Goal: Task Accomplishment & Management: Manage account settings

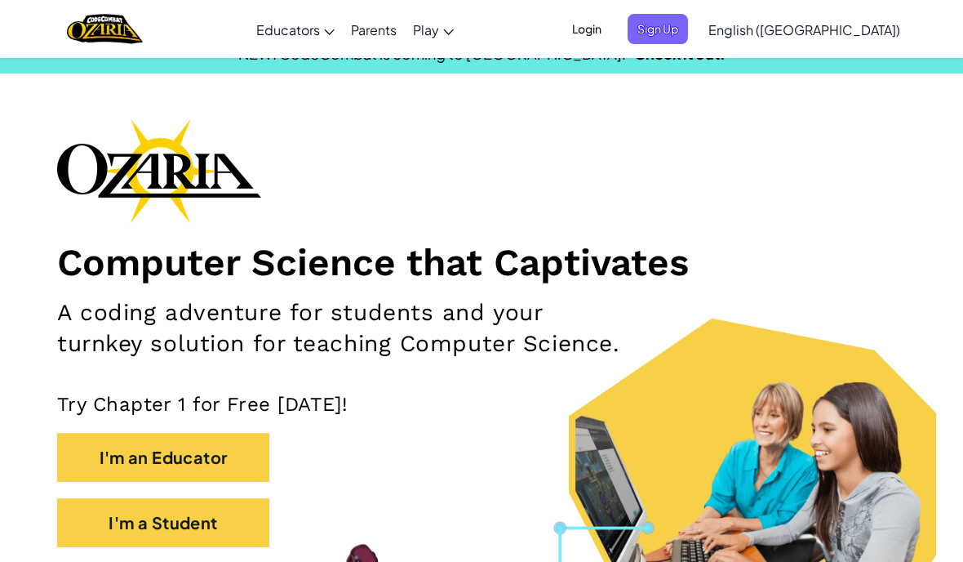
scroll to position [41, 0]
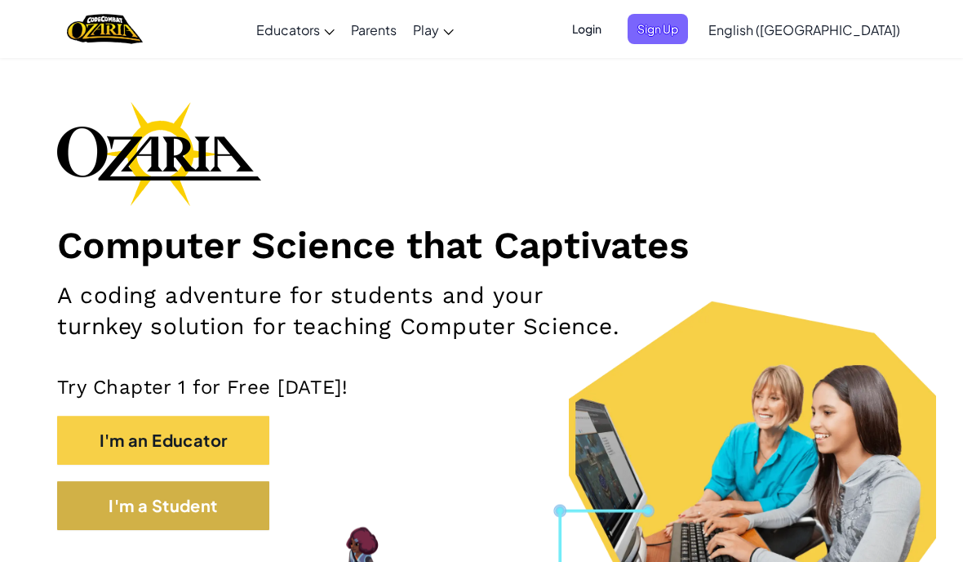
click at [131, 509] on button "I'm a Student" at bounding box center [163, 505] width 212 height 49
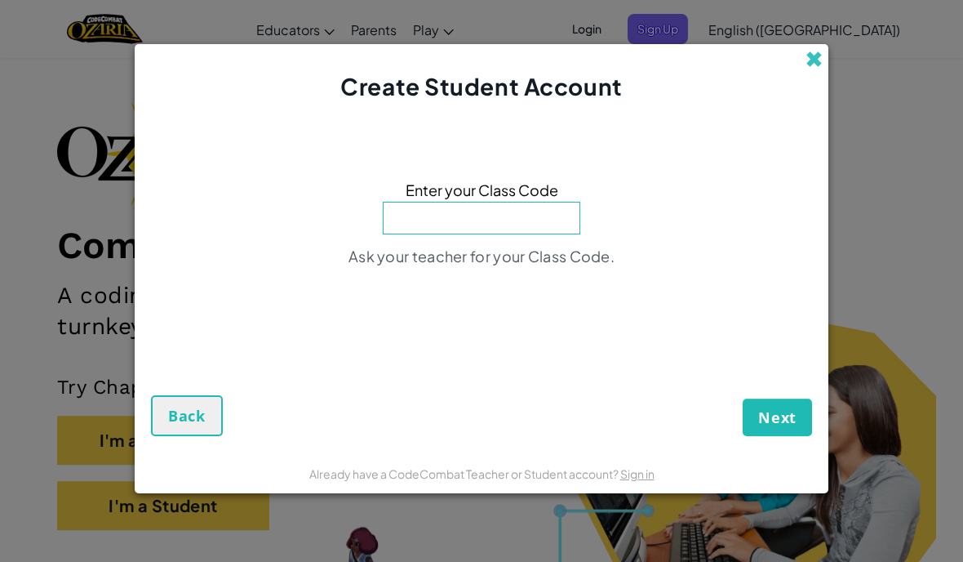
click at [810, 68] on span at bounding box center [814, 59] width 17 height 17
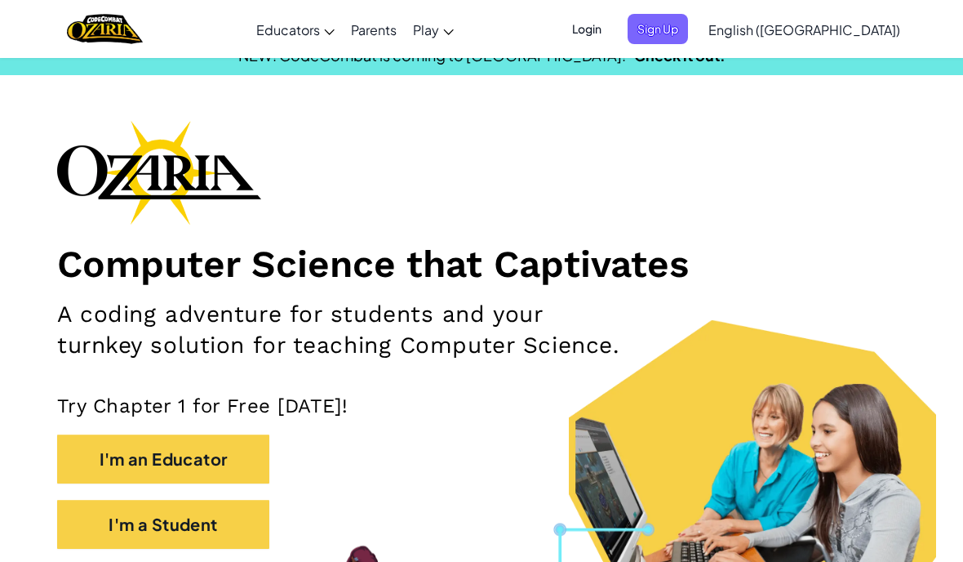
scroll to position [12, 0]
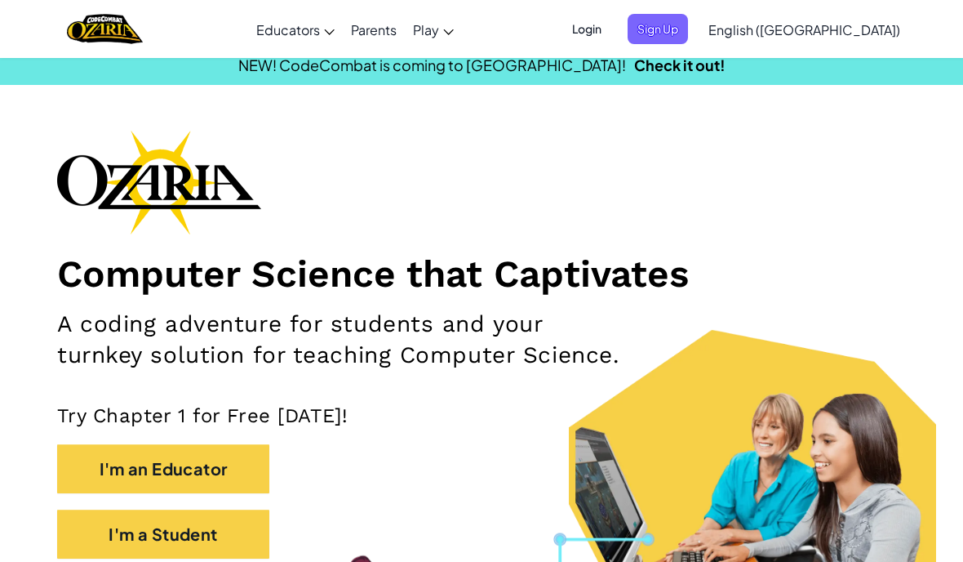
click at [612, 30] on span "Login" at bounding box center [587, 29] width 49 height 30
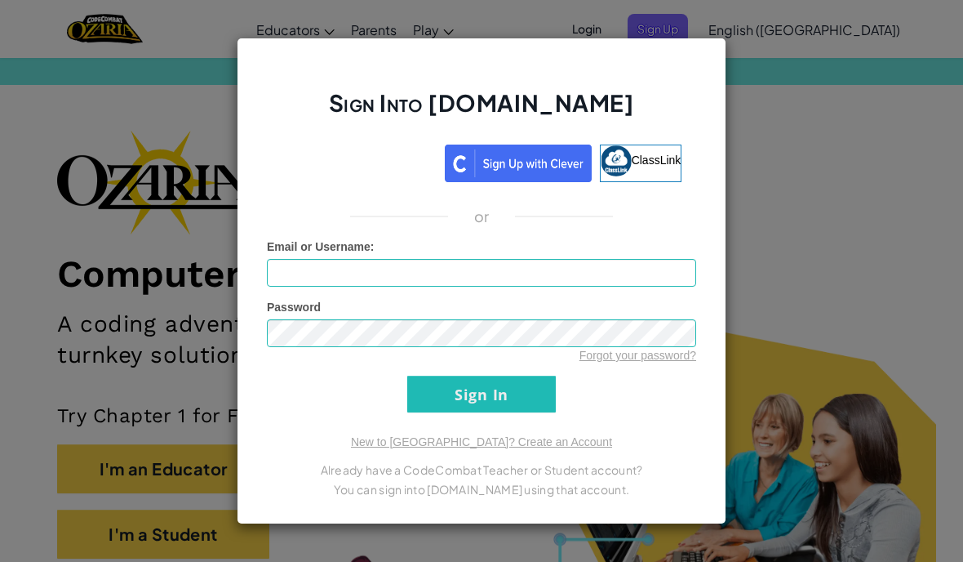
click at [511, 256] on div "Email or Username :" at bounding box center [481, 262] width 429 height 48
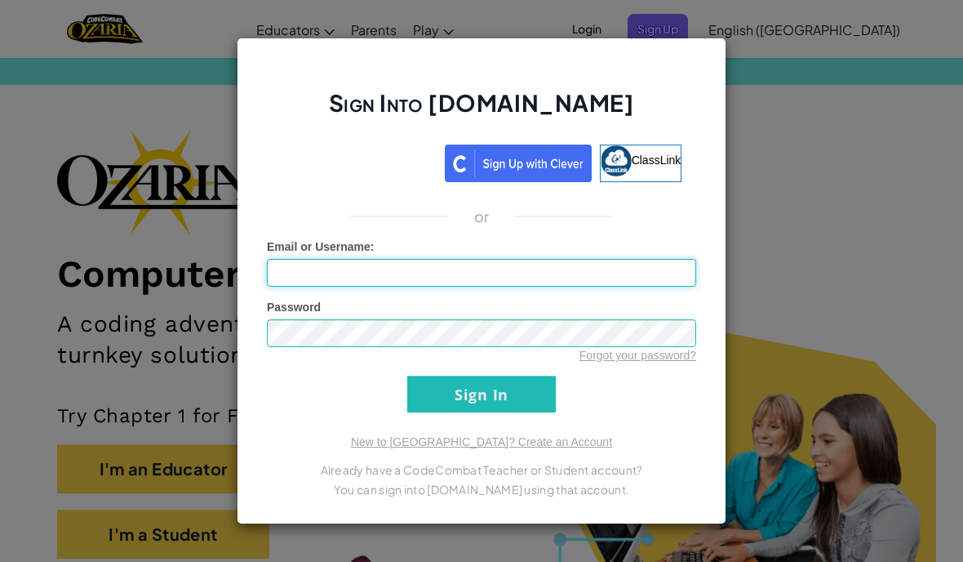
click at [534, 273] on input "Email or Username :" at bounding box center [481, 273] width 429 height 28
type input "[EMAIL_ADDRESS][DOMAIN_NAME]"
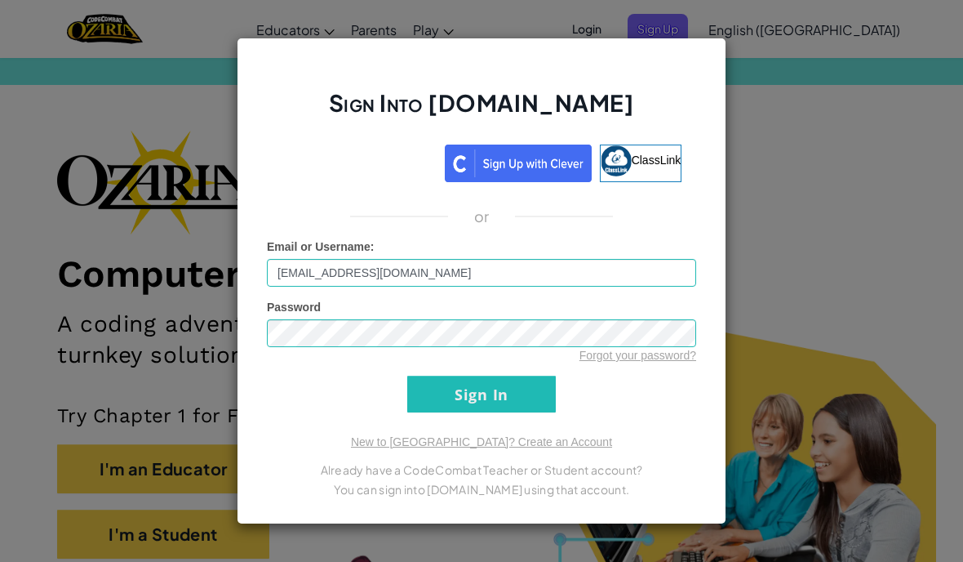
click at [512, 396] on input "Sign In" at bounding box center [481, 394] width 149 height 37
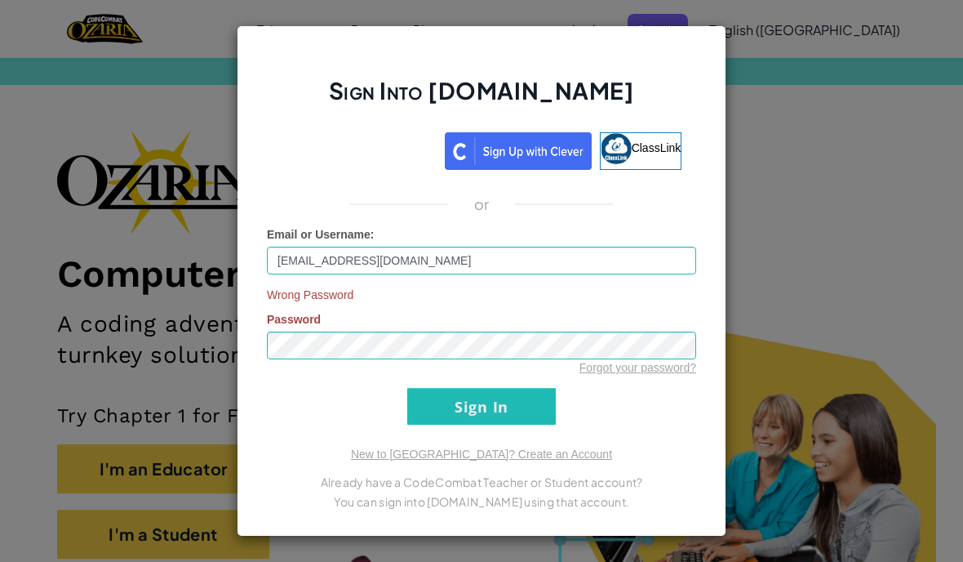
click at [531, 324] on div "Wrong Password Password Forgot your password?" at bounding box center [481, 331] width 429 height 89
click at [492, 439] on div "Sign Into [DOMAIN_NAME] ClassLink or Email or Username : [EMAIL_ADDRESS][DOMAIN…" at bounding box center [482, 280] width 490 height 511
click at [502, 404] on input "Sign In" at bounding box center [481, 406] width 149 height 37
